Goal: Check status: Check status

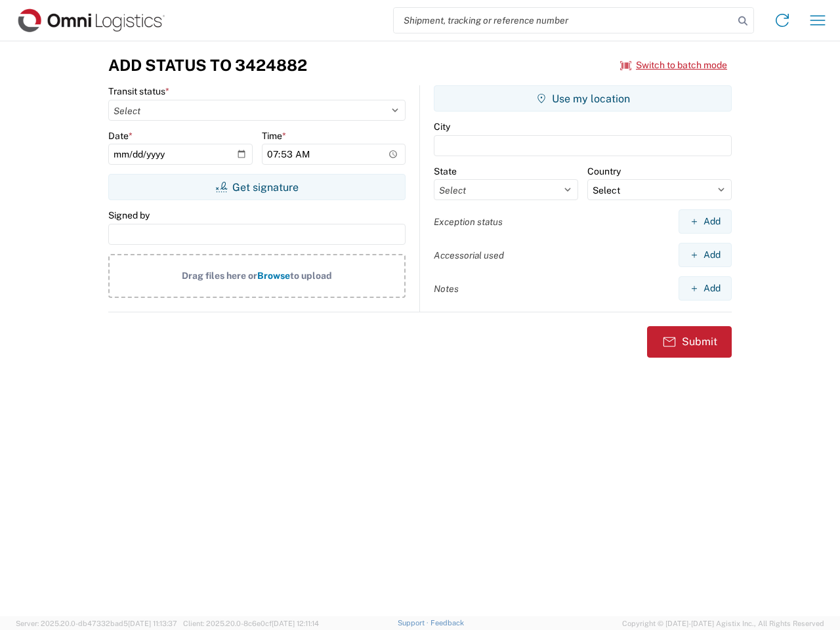
click at [563, 20] on input "search" at bounding box center [564, 20] width 340 height 25
click at [743, 21] on icon at bounding box center [742, 21] width 18 height 18
click at [782, 20] on icon at bounding box center [781, 20] width 21 height 21
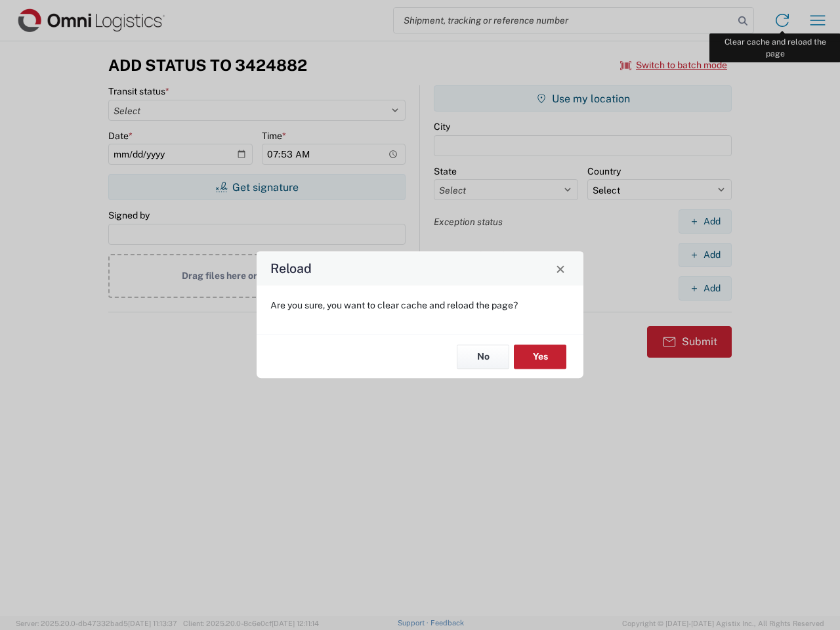
click at [817, 20] on div "Reload Are you sure, you want to clear cache and reload the page? No Yes" at bounding box center [420, 315] width 840 height 630
click at [674, 65] on div "Reload Are you sure, you want to clear cache and reload the page? No Yes" at bounding box center [420, 315] width 840 height 630
click at [256, 187] on div "Reload Are you sure, you want to clear cache and reload the page? No Yes" at bounding box center [420, 315] width 840 height 630
click at [582, 98] on div "Reload Are you sure, you want to clear cache and reload the page? No Yes" at bounding box center [420, 315] width 840 height 630
click at [704, 221] on div "Reload Are you sure, you want to clear cache and reload the page? No Yes" at bounding box center [420, 315] width 840 height 630
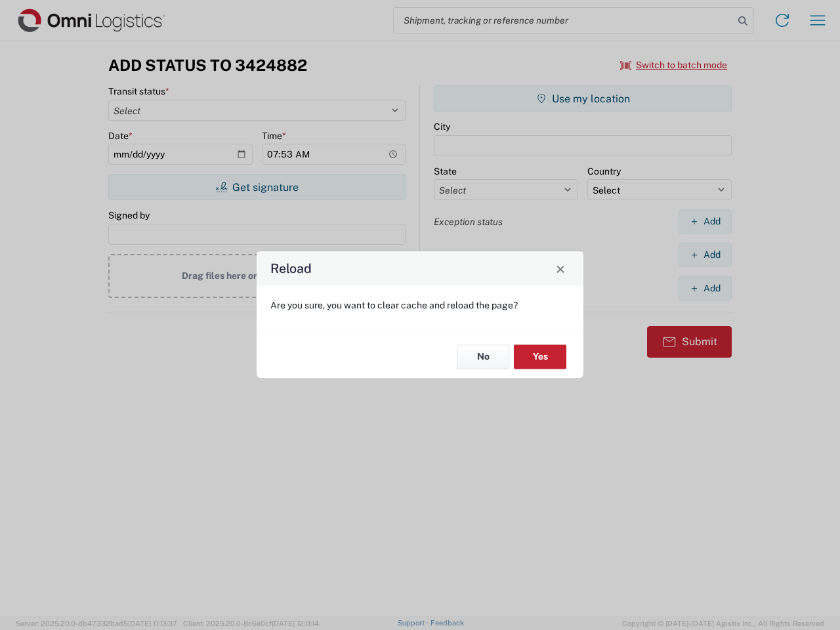
click at [704, 255] on div "Reload Are you sure, you want to clear cache and reload the page? No Yes" at bounding box center [420, 315] width 840 height 630
click at [704, 288] on div "Reload Are you sure, you want to clear cache and reload the page? No Yes" at bounding box center [420, 315] width 840 height 630
